Goal: Transaction & Acquisition: Obtain resource

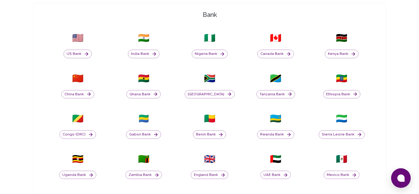
scroll to position [215, 0]
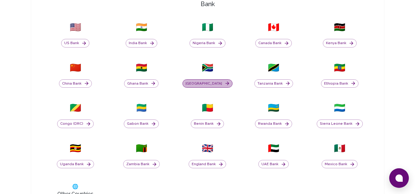
click at [224, 83] on icon "button" at bounding box center [227, 84] width 6 height 6
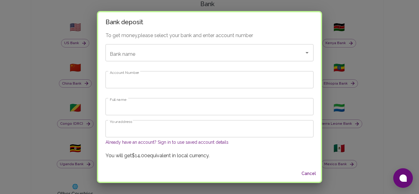
click at [146, 142] on button "Already have an account? Sign in to use saved account details" at bounding box center [167, 142] width 123 height 6
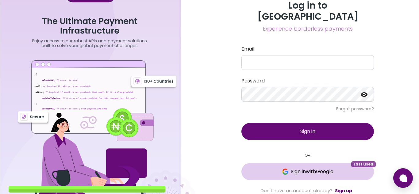
click at [306, 170] on button "Sign in with Google Last used" at bounding box center [308, 171] width 133 height 17
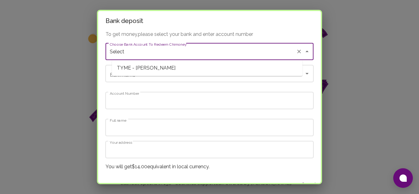
click at [231, 56] on input "Select" at bounding box center [200, 52] width 185 height 12
click at [216, 69] on span "TYME - [PERSON_NAME]" at bounding box center [207, 68] width 191 height 11
type input "TYME"
type input "51051590954"
type input "[PERSON_NAME]"
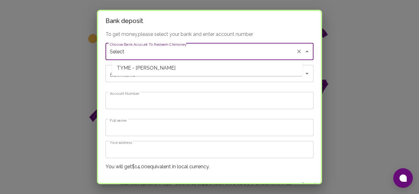
type input "TYME - [PERSON_NAME]"
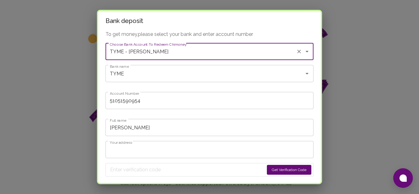
click at [216, 69] on input "TYME" at bounding box center [200, 74] width 185 height 12
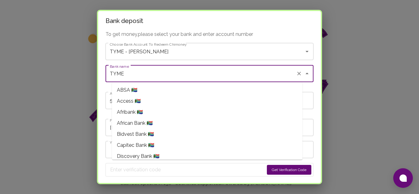
scroll to position [124, 0]
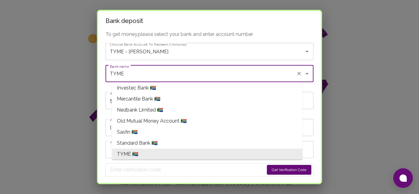
click at [216, 69] on input "TYME" at bounding box center [200, 74] width 185 height 12
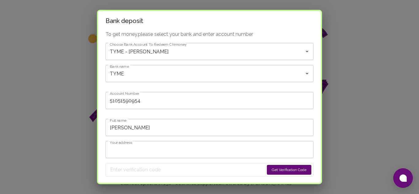
click at [106, 64] on div "To get money, please select your bank and enter account number Choose Bank Acco…" at bounding box center [209, 115] width 223 height 169
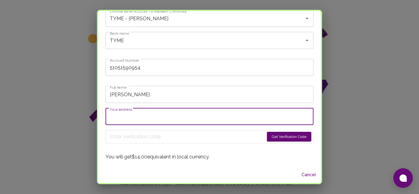
click at [265, 120] on input "Your address" at bounding box center [210, 116] width 208 height 17
type input "[STREET_ADDRESS]"
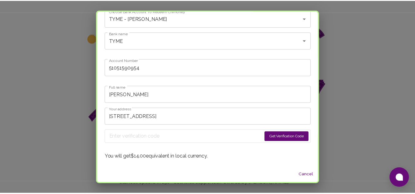
scroll to position [28, 0]
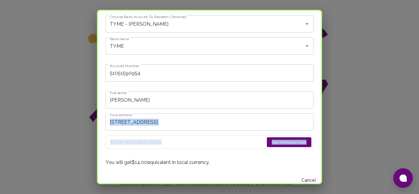
drag, startPoint x: 316, startPoint y: 107, endPoint x: 313, endPoint y: 137, distance: 29.7
click at [313, 137] on div "Bank deposit To get money, please select your bank and enter account number Cho…" at bounding box center [209, 97] width 419 height 194
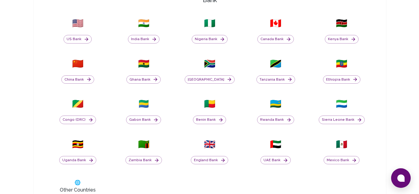
scroll to position [220, 0]
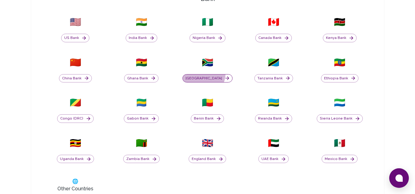
click at [211, 74] on button "[GEOGRAPHIC_DATA]" at bounding box center [207, 78] width 50 height 9
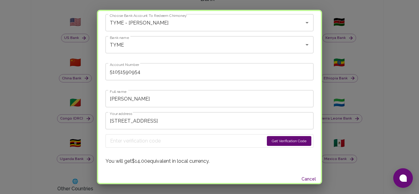
scroll to position [33, 0]
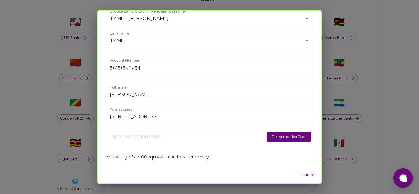
click at [286, 133] on button "Get Verification Code" at bounding box center [289, 137] width 44 height 10
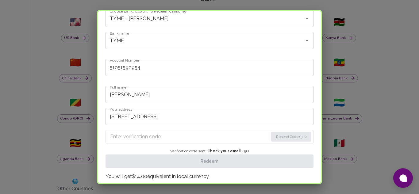
click at [168, 133] on input "Enter verification code" at bounding box center [189, 137] width 158 height 10
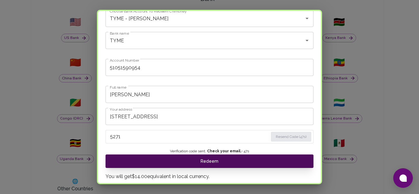
type input "5271"
click at [207, 164] on button "Redeem" at bounding box center [210, 162] width 208 height 14
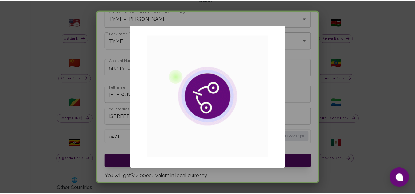
scroll to position [0, 0]
